Goal: Book appointment/travel/reservation

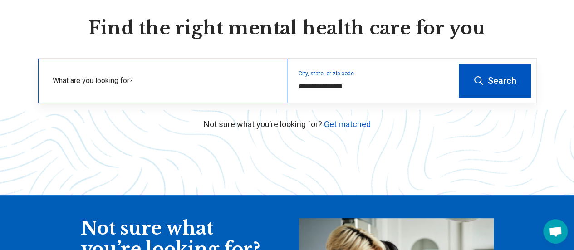
scroll to position [91, 0]
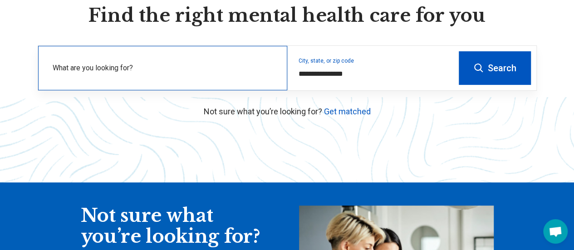
click at [153, 73] on label "What are you looking for?" at bounding box center [165, 68] width 224 height 11
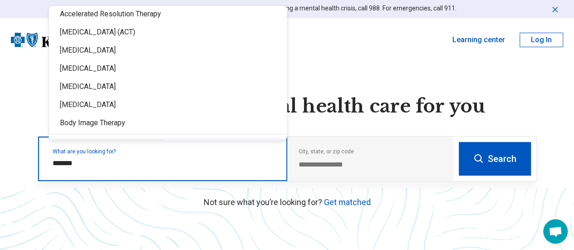
scroll to position [0, 0]
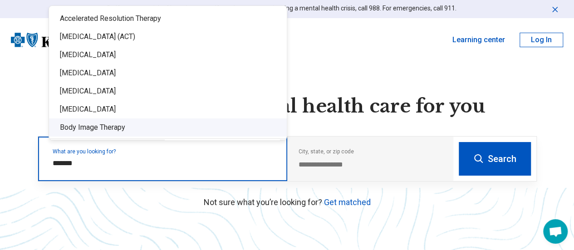
type input "*******"
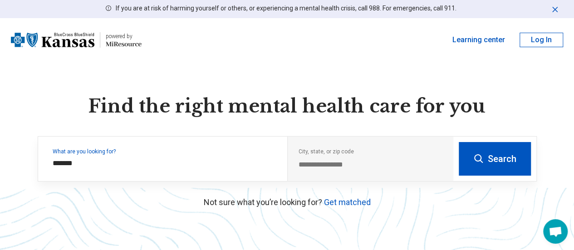
click at [274, 208] on p "Not sure what you’re looking for? Get matched" at bounding box center [287, 202] width 499 height 12
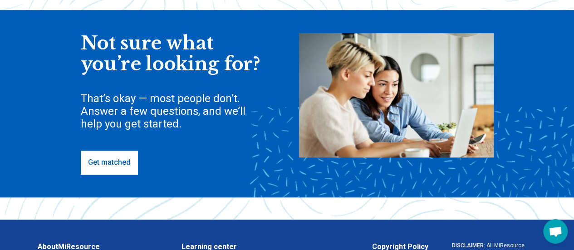
scroll to position [272, 0]
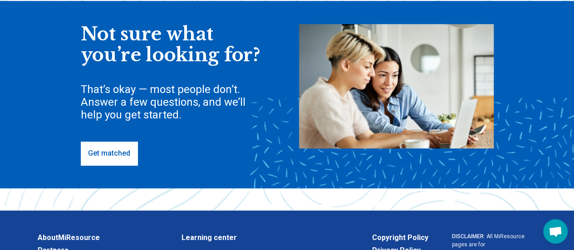
click at [119, 165] on link "Get matched" at bounding box center [109, 154] width 57 height 24
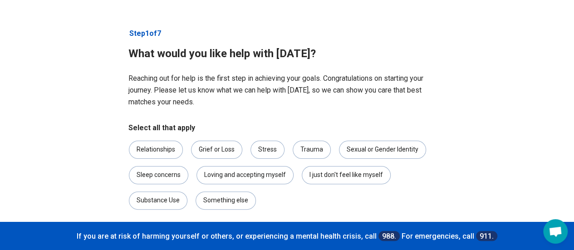
scroll to position [45, 0]
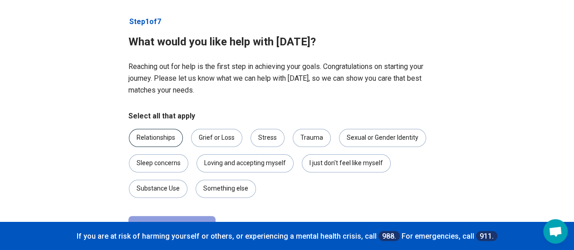
click at [165, 142] on div "Relationships" at bounding box center [156, 138] width 54 height 18
click at [224, 141] on div "Grief or Loss" at bounding box center [216, 138] width 51 height 18
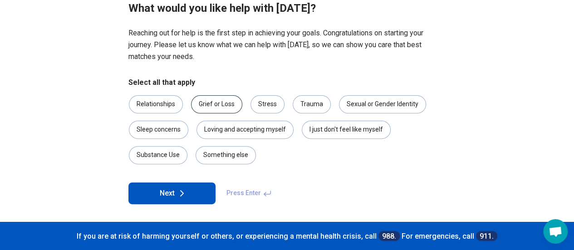
scroll to position [79, 0]
click at [184, 190] on icon at bounding box center [181, 192] width 11 height 11
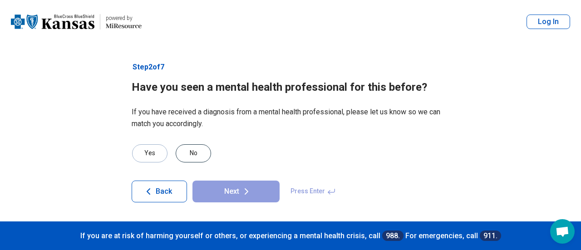
click at [199, 153] on div "No" at bounding box center [193, 153] width 35 height 18
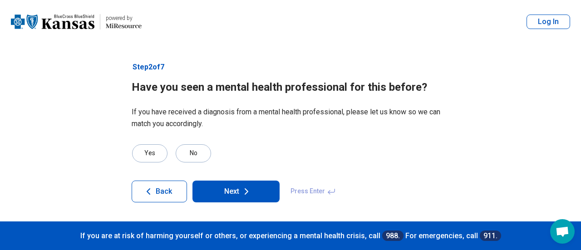
click at [238, 193] on button "Next" at bounding box center [235, 192] width 87 height 22
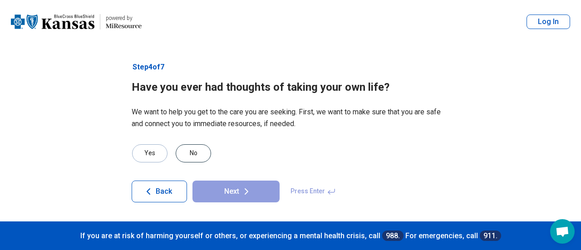
click at [192, 152] on div "No" at bounding box center [193, 153] width 35 height 18
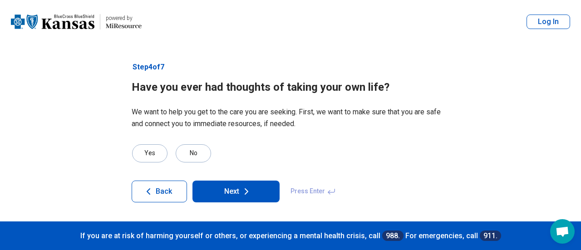
click at [232, 190] on button "Next" at bounding box center [235, 192] width 87 height 22
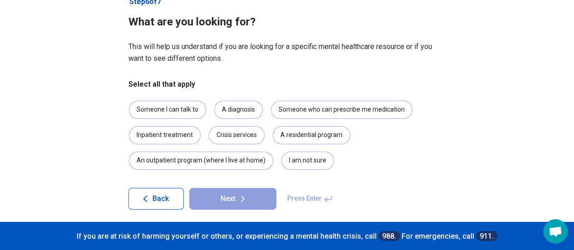
scroll to position [71, 0]
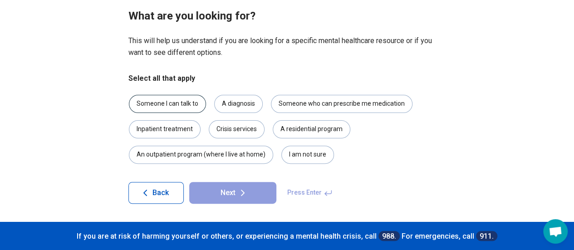
click at [166, 102] on div "Someone I can talk to" at bounding box center [167, 104] width 77 height 18
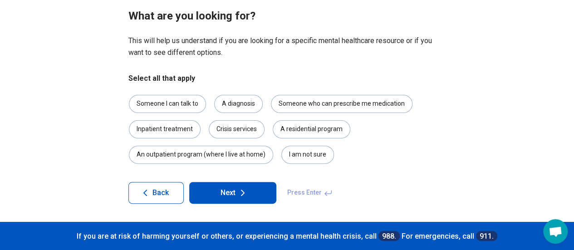
click at [252, 196] on button "Next" at bounding box center [232, 193] width 87 height 22
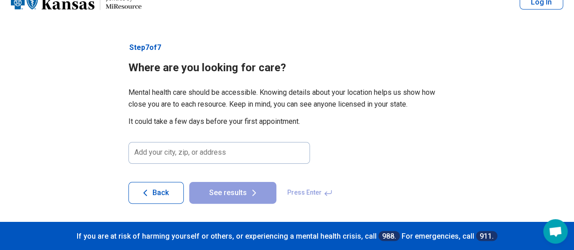
scroll to position [20, 0]
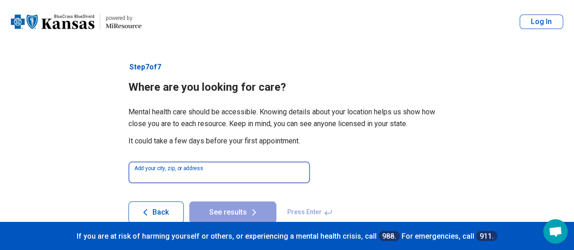
click at [210, 173] on input at bounding box center [218, 172] width 181 height 22
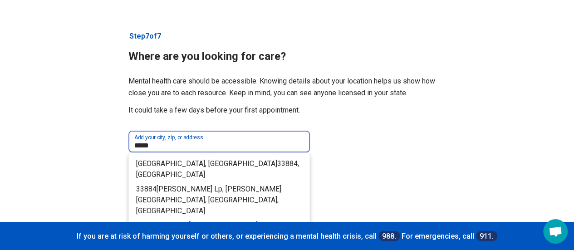
scroll to position [45, 0]
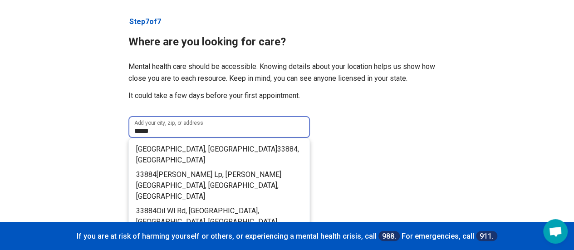
click at [201, 142] on li "Cypress Gardens, FL 33884 , USA" at bounding box center [219, 154] width 181 height 25
type input "**********"
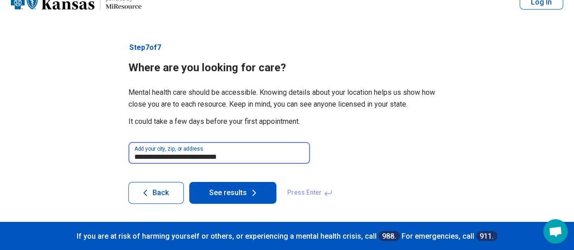
scroll to position [20, 0]
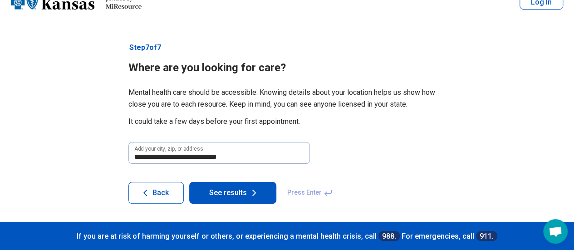
click at [210, 193] on button "See results" at bounding box center [232, 193] width 87 height 22
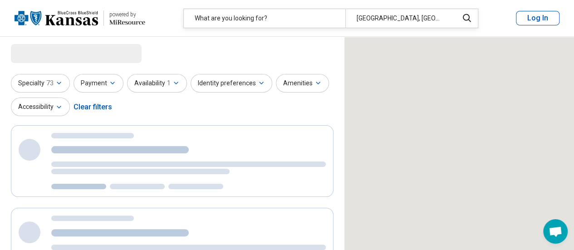
select select "***"
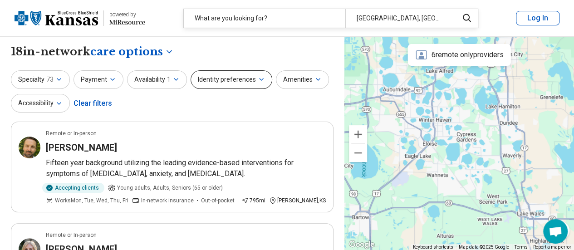
click at [260, 80] on button "Identity preferences" at bounding box center [232, 79] width 82 height 19
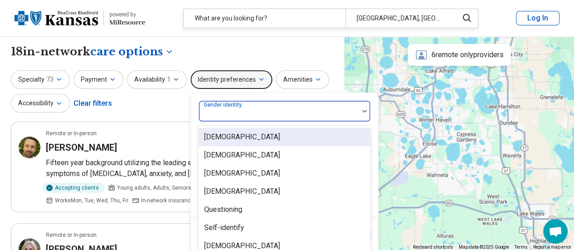
click at [255, 111] on div at bounding box center [278, 114] width 152 height 13
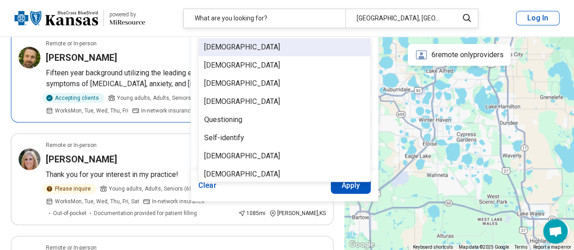
scroll to position [122, 0]
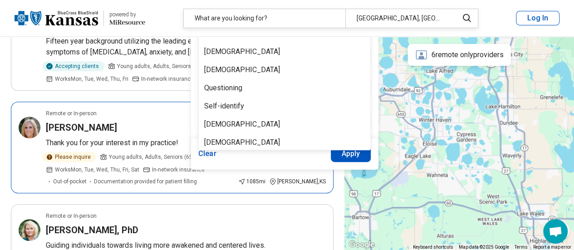
click at [144, 118] on article "Remote or In-person Marciana Vequist Thank you for your interest in my practice…" at bounding box center [172, 148] width 323 height 92
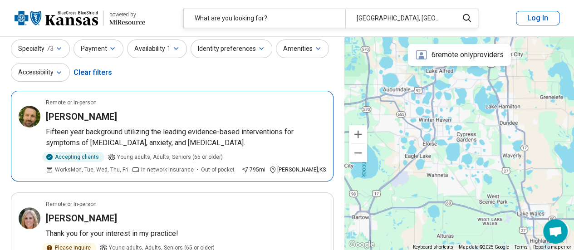
scroll to position [0, 0]
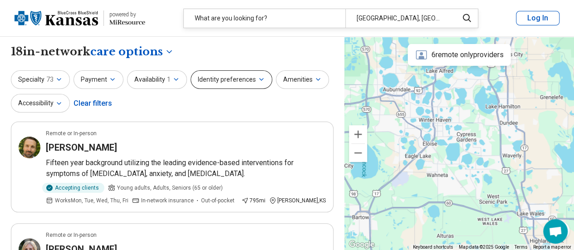
click at [233, 78] on button "Identity preferences" at bounding box center [232, 79] width 82 height 19
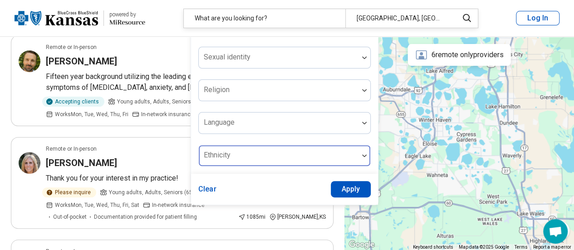
click at [240, 156] on div at bounding box center [278, 159] width 152 height 13
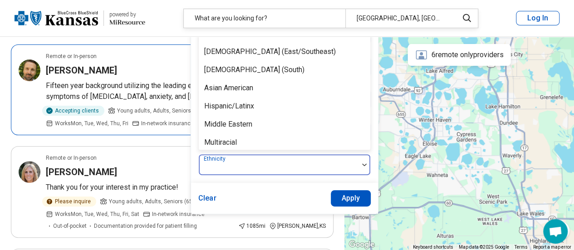
click at [173, 58] on div "Remote or In-person" at bounding box center [186, 56] width 280 height 8
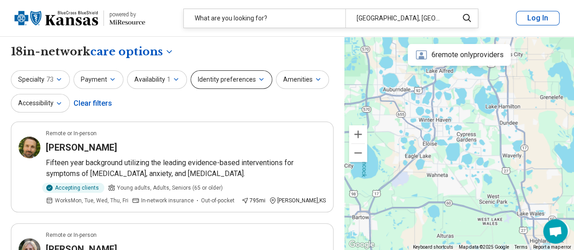
click at [222, 78] on button "Identity preferences" at bounding box center [232, 79] width 82 height 19
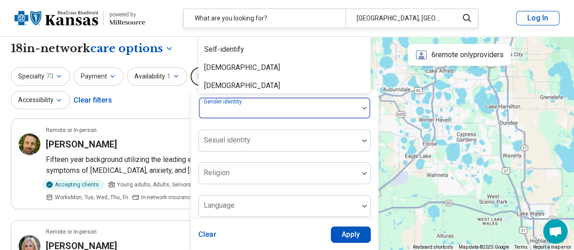
click at [229, 108] on div "Gender identity" at bounding box center [284, 108] width 172 height 22
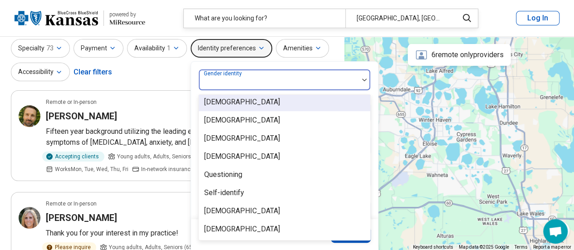
scroll to position [31, 0]
click at [230, 108] on div "[DEMOGRAPHIC_DATA]" at bounding box center [284, 102] width 171 height 18
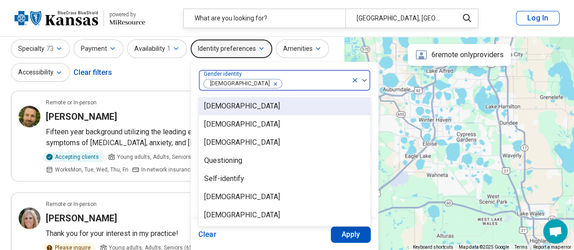
click at [270, 81] on icon "Remove [object Object]" at bounding box center [273, 84] width 6 height 6
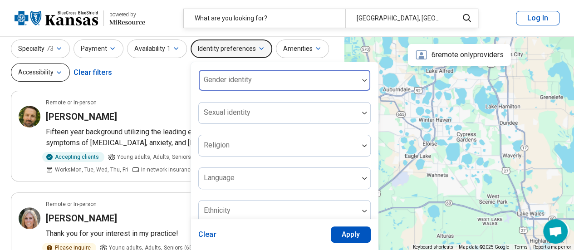
click at [54, 70] on button "Accessibility" at bounding box center [40, 72] width 59 height 19
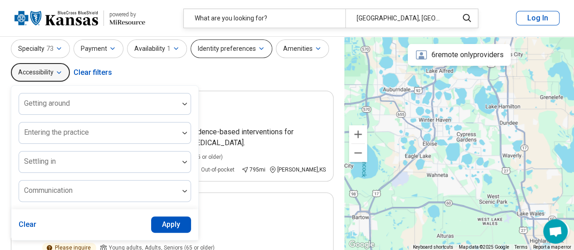
click at [230, 49] on button "Identity preferences" at bounding box center [232, 48] width 82 height 19
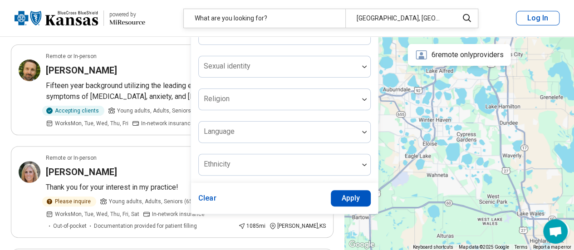
scroll to position [76, 0]
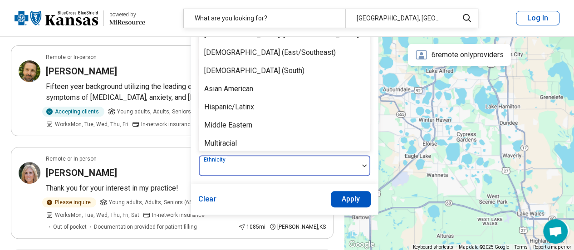
click at [238, 166] on div at bounding box center [278, 169] width 152 height 13
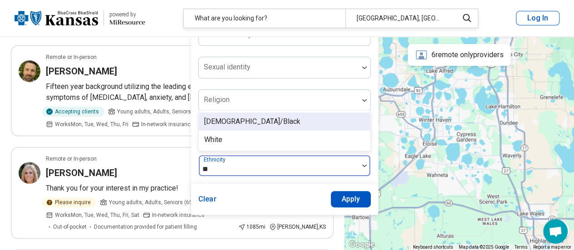
type input "***"
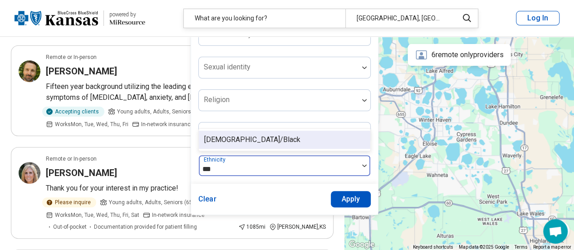
click at [243, 140] on div "[DEMOGRAPHIC_DATA]/Black" at bounding box center [252, 139] width 96 height 11
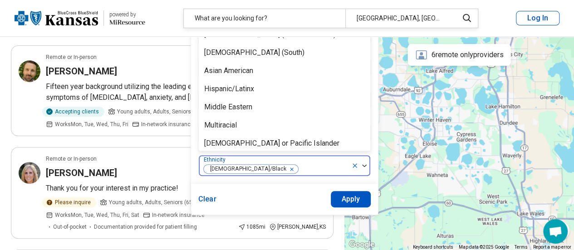
click at [346, 199] on button "Apply" at bounding box center [351, 199] width 40 height 16
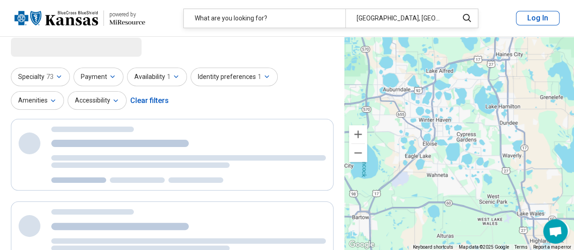
scroll to position [0, 0]
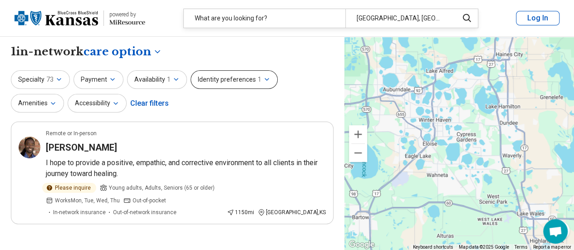
click at [223, 82] on button "Identity preferences 1" at bounding box center [234, 79] width 87 height 19
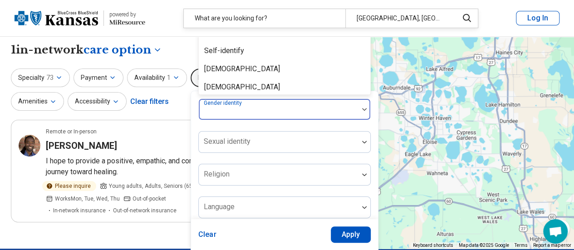
click at [252, 113] on div at bounding box center [278, 113] width 152 height 13
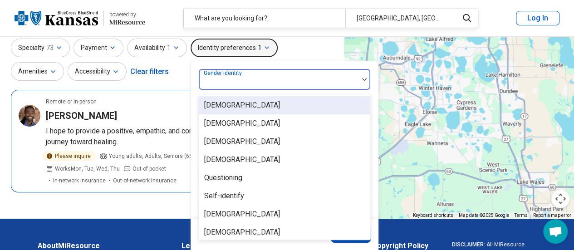
scroll to position [31, 0]
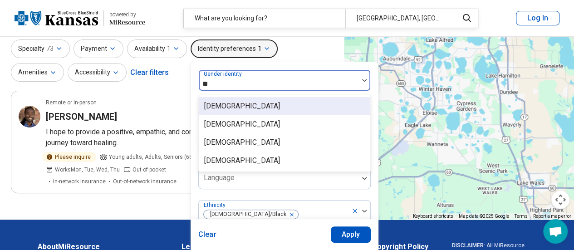
type input "*"
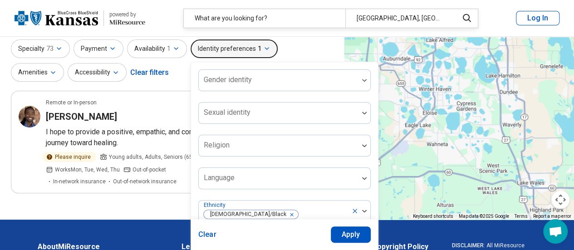
click at [173, 84] on div "**********" at bounding box center [172, 113] width 344 height 214
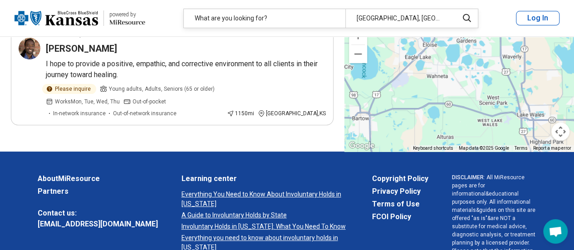
scroll to position [0, 0]
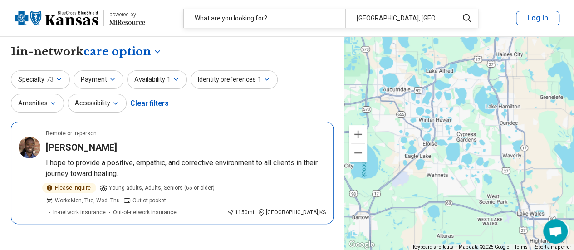
click at [73, 149] on h3 "[PERSON_NAME]" at bounding box center [81, 147] width 71 height 13
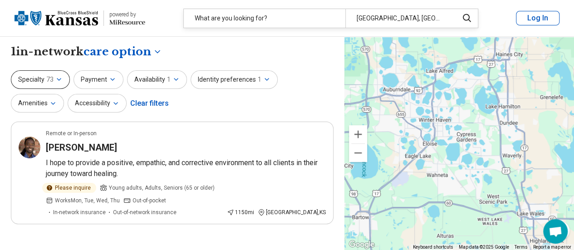
click at [44, 78] on button "Specialty 73" at bounding box center [40, 79] width 59 height 19
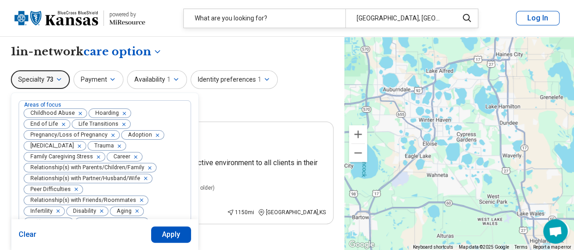
click at [44, 78] on button "Specialty 73" at bounding box center [40, 79] width 59 height 19
click at [91, 75] on button "Payment" at bounding box center [98, 79] width 50 height 19
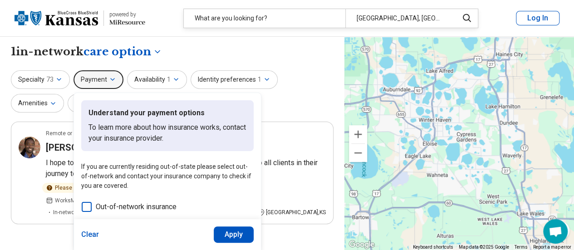
click at [244, 51] on div "**********" at bounding box center [172, 51] width 323 height 15
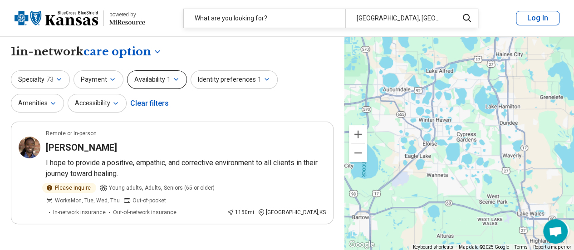
click at [147, 86] on button "Availability 1" at bounding box center [157, 79] width 60 height 19
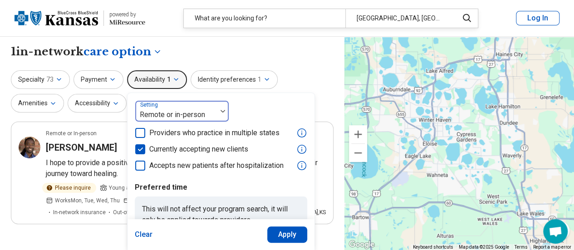
click at [164, 117] on div at bounding box center [176, 114] width 74 height 13
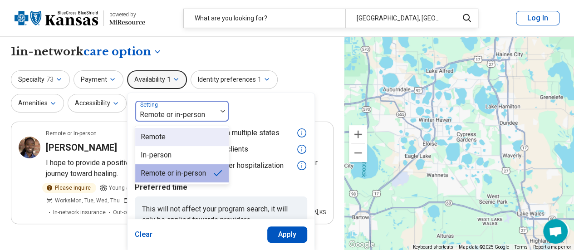
click at [166, 137] on div "Remote" at bounding box center [181, 137] width 93 height 18
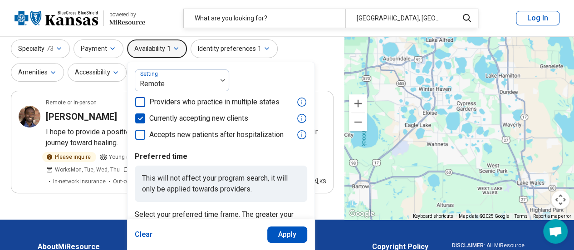
scroll to position [45, 0]
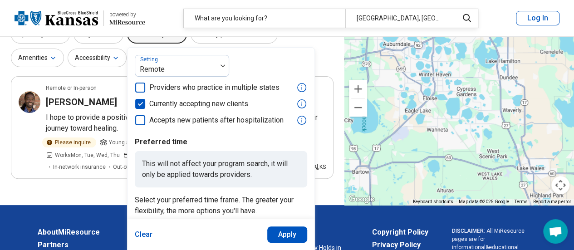
click at [287, 238] on button "Apply" at bounding box center [287, 234] width 40 height 16
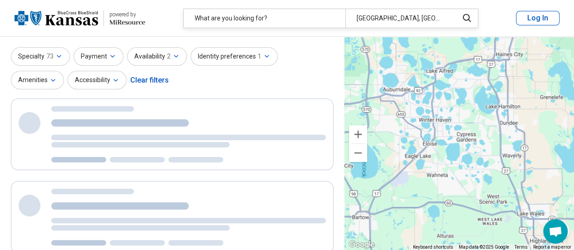
scroll to position [0, 0]
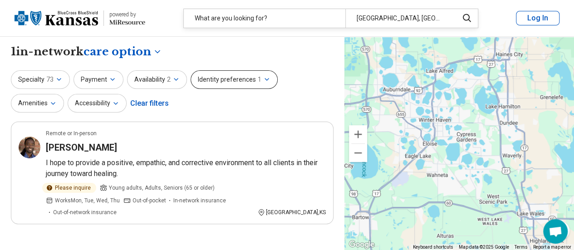
click at [211, 88] on button "Identity preferences 1" at bounding box center [234, 79] width 87 height 19
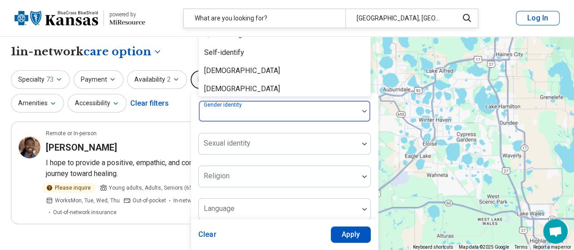
click at [269, 117] on div at bounding box center [278, 114] width 152 height 13
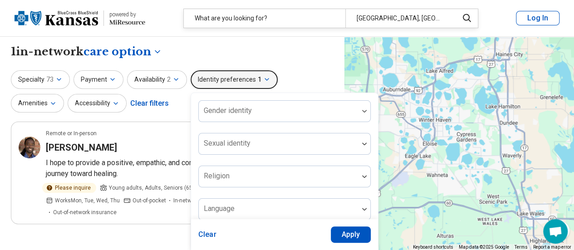
click at [350, 235] on button "Apply" at bounding box center [351, 234] width 40 height 16
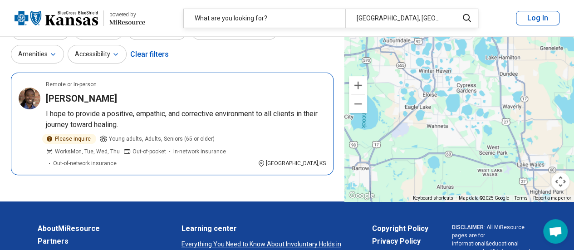
scroll to position [45, 0]
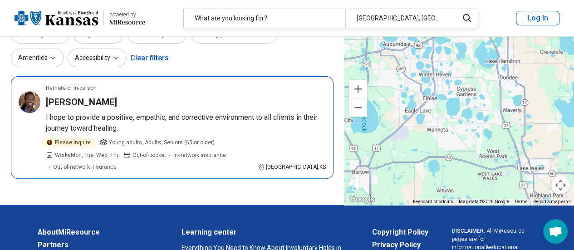
click at [88, 103] on h3 "[PERSON_NAME]" at bounding box center [81, 102] width 71 height 13
type textarea "**********"
click at [74, 100] on h3 "[PERSON_NAME]" at bounding box center [81, 102] width 71 height 13
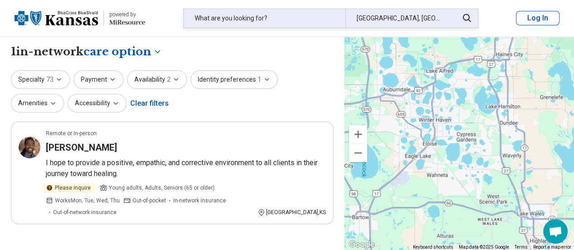
click at [410, 24] on div "Cypress Gardens, FL 33884, USA" at bounding box center [399, 18] width 108 height 19
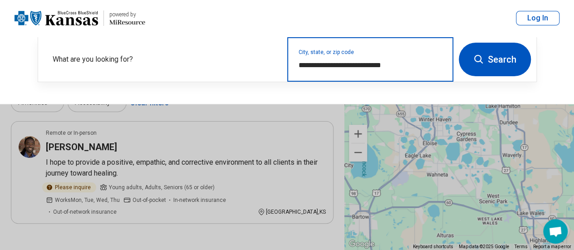
click at [410, 64] on input "**********" at bounding box center [370, 65] width 144 height 11
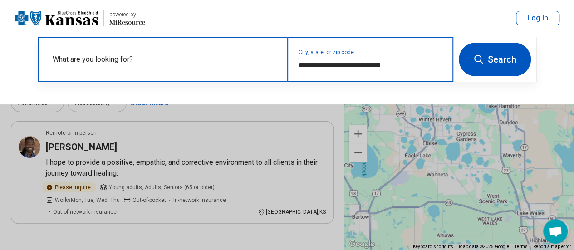
drag, startPoint x: 410, startPoint y: 64, endPoint x: 260, endPoint y: 69, distance: 149.8
click at [263, 69] on div "**********" at bounding box center [245, 59] width 415 height 44
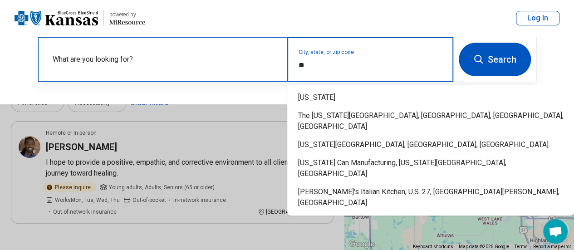
type input "*"
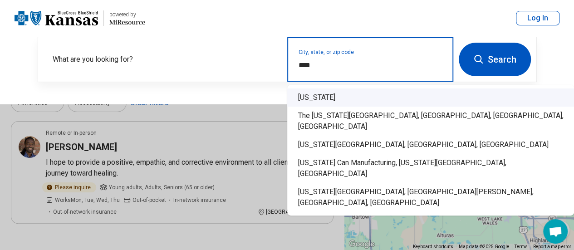
click at [312, 101] on div "Florida" at bounding box center [430, 97] width 287 height 18
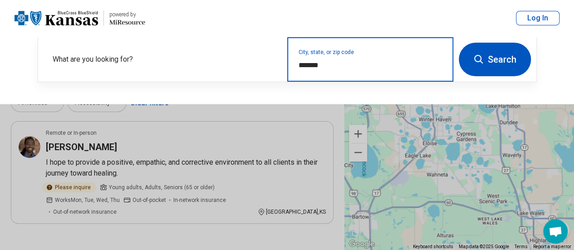
type input "*******"
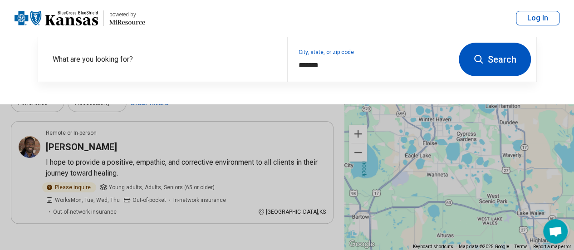
click at [504, 56] on button "Search" at bounding box center [495, 60] width 72 height 34
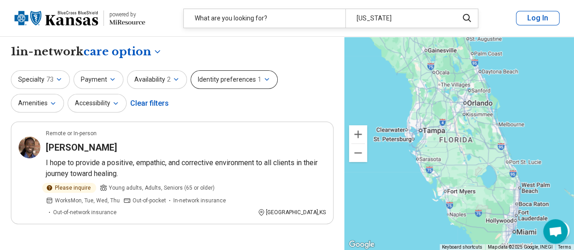
click at [230, 87] on button "Identity preferences 1" at bounding box center [234, 79] width 87 height 19
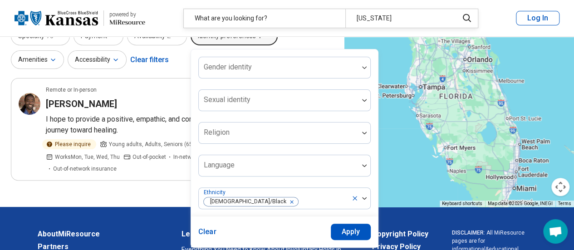
scroll to position [136, 0]
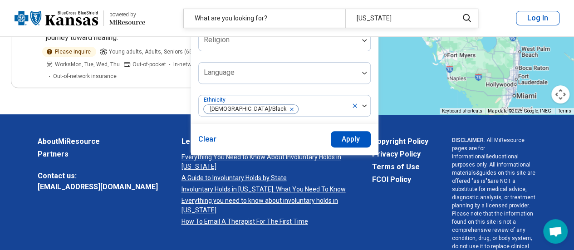
click at [344, 145] on button "Apply" at bounding box center [351, 139] width 40 height 16
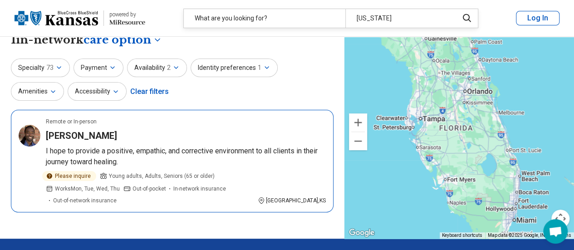
scroll to position [0, 0]
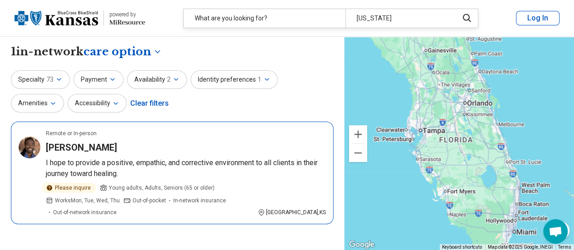
click at [235, 173] on p "I hope to provide a positive, empathic, and corrective environment to all clien…" at bounding box center [186, 168] width 280 height 22
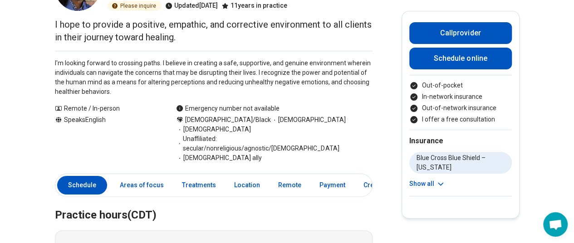
scroll to position [91, 0]
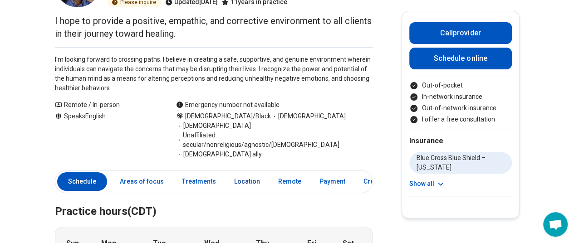
click at [240, 172] on link "Location" at bounding box center [247, 181] width 37 height 19
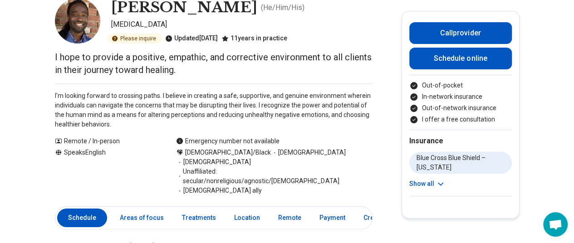
scroll to position [0, 0]
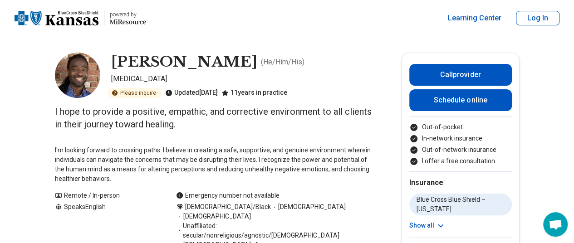
type textarea "**********"
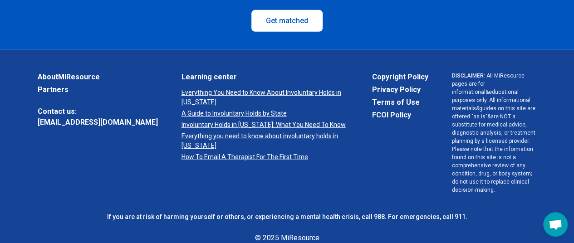
scroll to position [1407, 0]
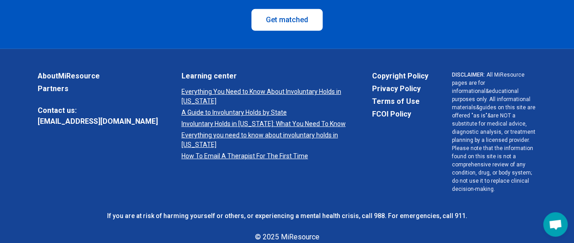
click at [553, 225] on span "Open chat" at bounding box center [555, 226] width 15 height 12
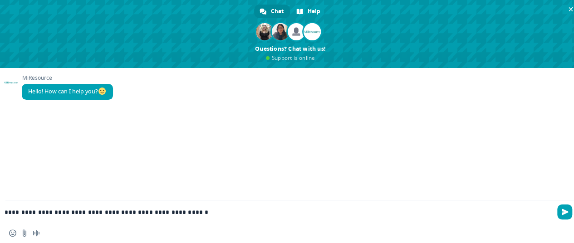
click at [204, 209] on textarea "**********" at bounding box center [276, 212] width 543 height 8
type textarea "**********"
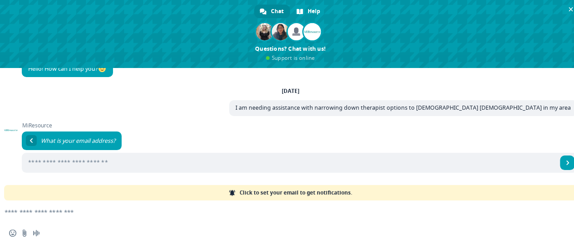
scroll to position [16, 0]
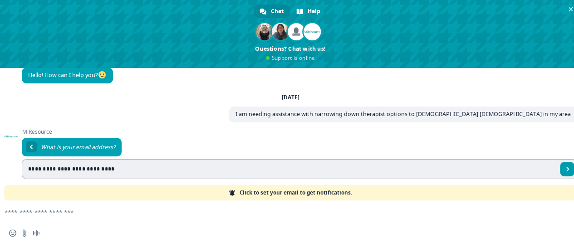
type input "**********"
click at [566, 174] on span "Send" at bounding box center [567, 169] width 15 height 15
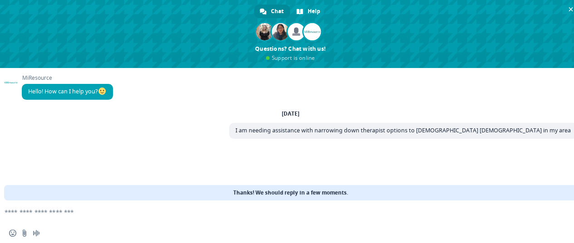
scroll to position [0, 0]
click at [261, 32] on span at bounding box center [264, 31] width 17 height 17
click at [259, 33] on span at bounding box center [264, 31] width 17 height 17
click at [273, 34] on span at bounding box center [280, 31] width 17 height 17
click at [290, 34] on span at bounding box center [296, 31] width 17 height 17
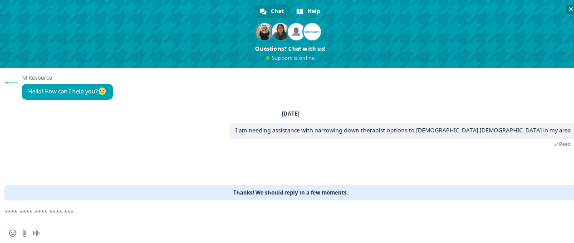
click at [322, 34] on span at bounding box center [290, 34] width 581 height 68
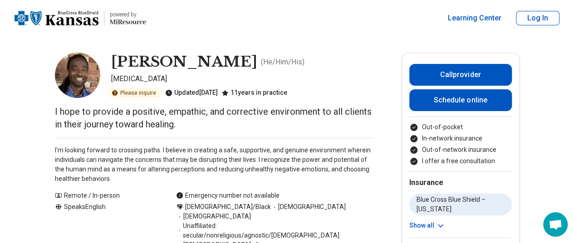
click at [559, 216] on span "Open chat" at bounding box center [555, 224] width 24 height 24
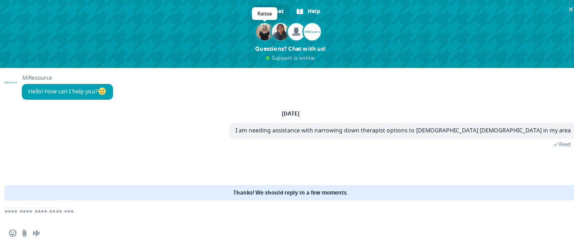
click at [263, 33] on span at bounding box center [264, 31] width 17 height 17
click at [271, 9] on span "Chat" at bounding box center [277, 12] width 13 height 14
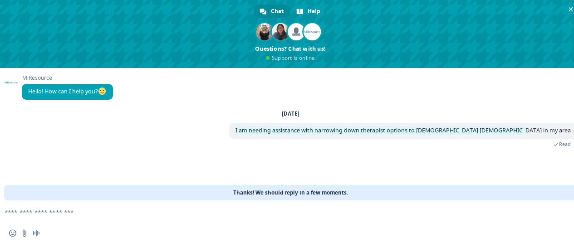
drag, startPoint x: 302, startPoint y: 132, endPoint x: 564, endPoint y: 143, distance: 262.9
click at [564, 143] on div "I am needing assistance with narrowing down therapist options to african americ…" at bounding box center [403, 135] width 348 height 24
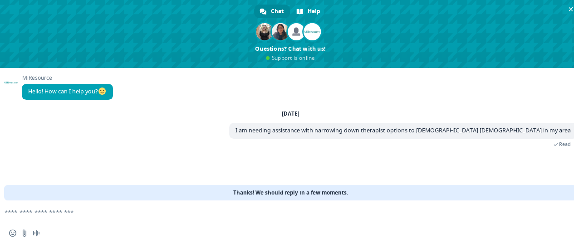
drag, startPoint x: 522, startPoint y: 132, endPoint x: 338, endPoint y: 121, distance: 184.9
click at [338, 121] on div "Monday, 15 September I am needing assistance with narrowing down therapist opti…" at bounding box center [299, 134] width 555 height 48
click at [334, 131] on span "I am needing assistance with narrowing down therapist options to [DEMOGRAPHIC_D…" at bounding box center [402, 131] width 335 height 8
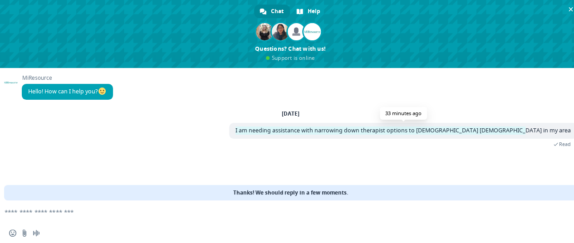
click at [334, 131] on span "I am needing assistance with narrowing down therapist options to [DEMOGRAPHIC_D…" at bounding box center [402, 131] width 335 height 8
copy span "I am needing assistance with narrowing down therapist options to [DEMOGRAPHIC_D…"
click at [285, 58] on span at bounding box center [290, 34] width 581 height 68
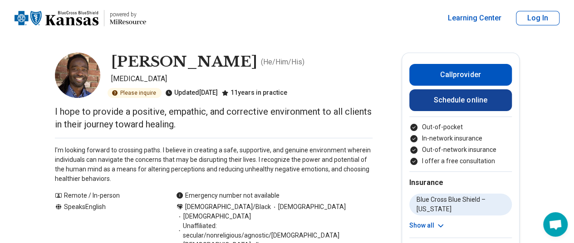
click at [450, 100] on link "Schedule online" at bounding box center [460, 100] width 103 height 22
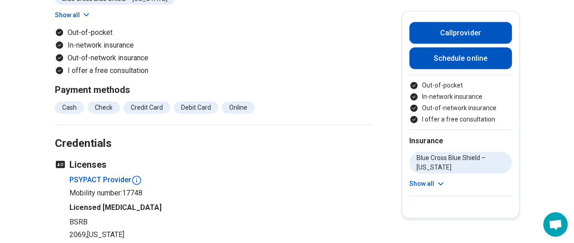
scroll to position [953, 0]
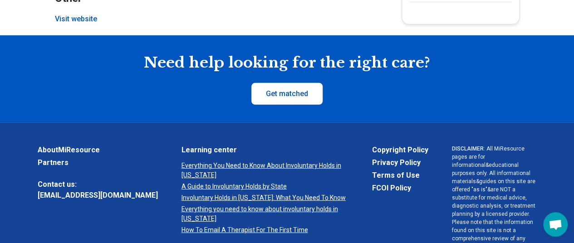
scroll to position [1226, 0]
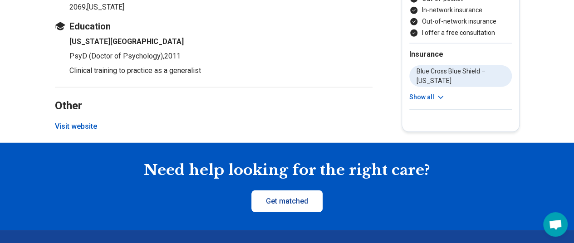
click at [294, 191] on link "Get matched" at bounding box center [286, 202] width 71 height 22
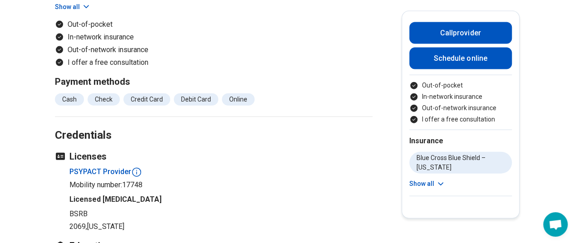
scroll to position [954, 0]
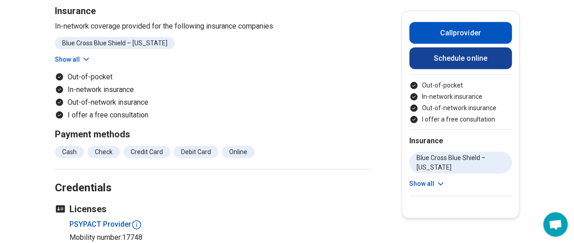
click at [455, 63] on link "Schedule online" at bounding box center [460, 59] width 103 height 22
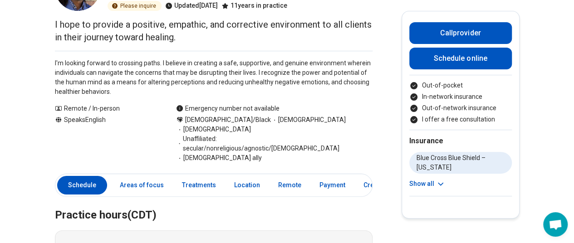
scroll to position [91, 0]
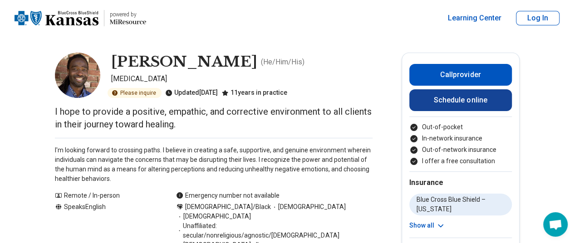
click at [447, 96] on link "Schedule online" at bounding box center [460, 100] width 103 height 22
